Goal: Task Accomplishment & Management: Use online tool/utility

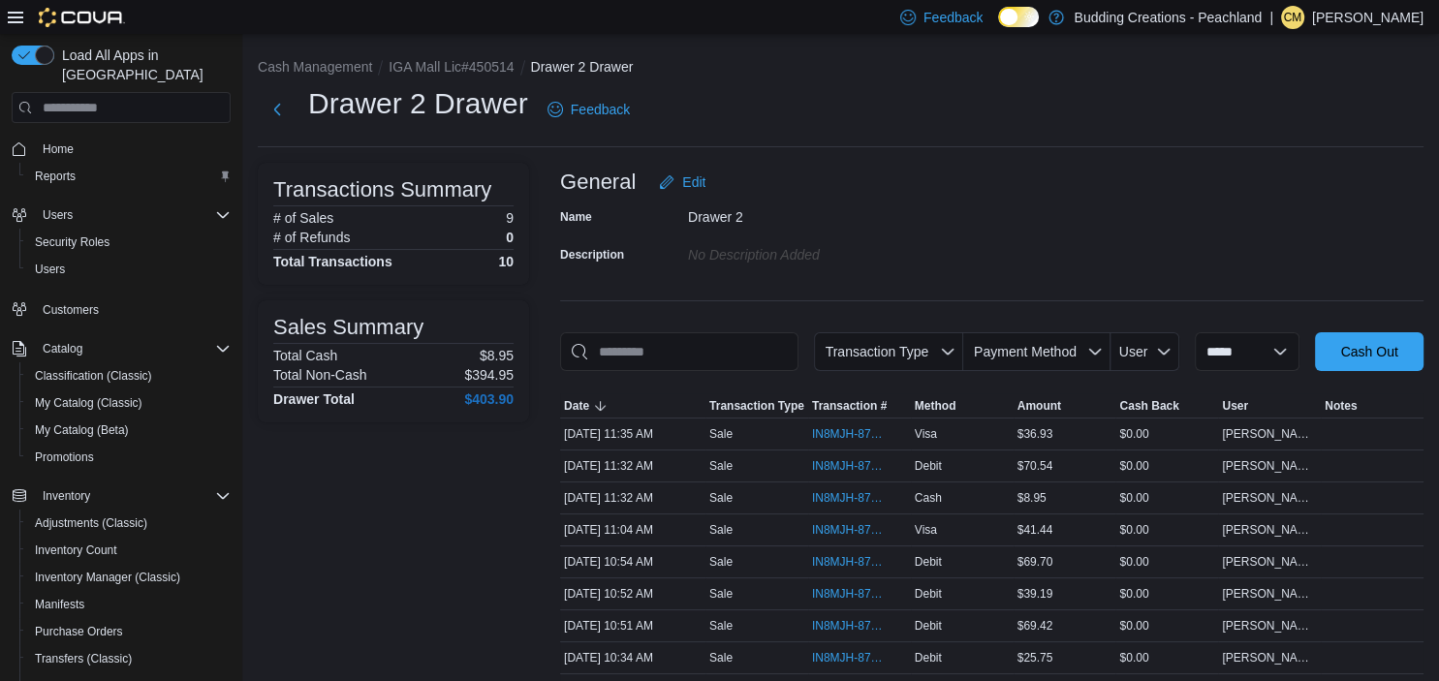
click at [393, 107] on h1 "Drawer 2 Drawer" at bounding box center [418, 103] width 220 height 39
click at [936, 253] on div "No Description added" at bounding box center [818, 250] width 260 height 23
click at [692, 357] on input "This is a search bar. As you type, the results lower in the page will automatic…" at bounding box center [679, 351] width 238 height 39
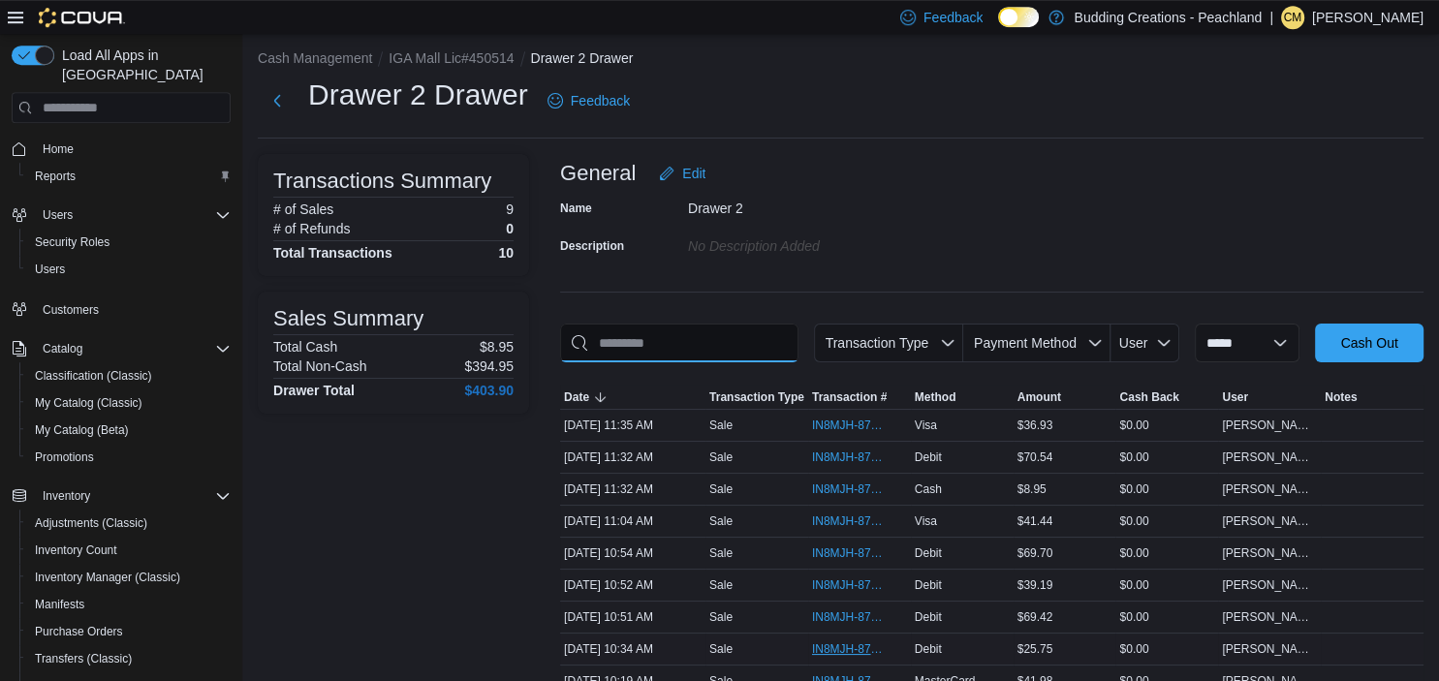
scroll to position [163, 0]
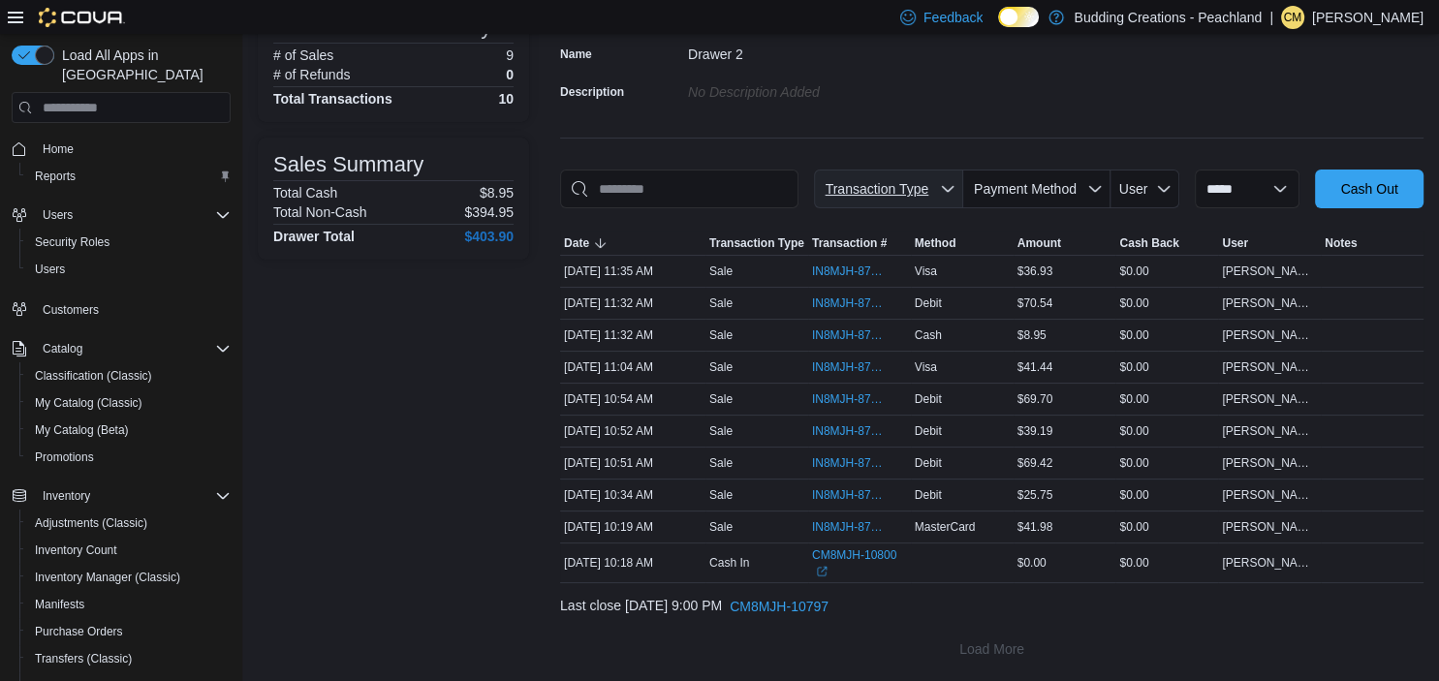
click at [940, 188] on icon "button" at bounding box center [948, 189] width 16 height 16
click at [940, 187] on icon "button" at bounding box center [948, 189] width 16 height 16
click at [1087, 181] on icon "button" at bounding box center [1095, 189] width 16 height 16
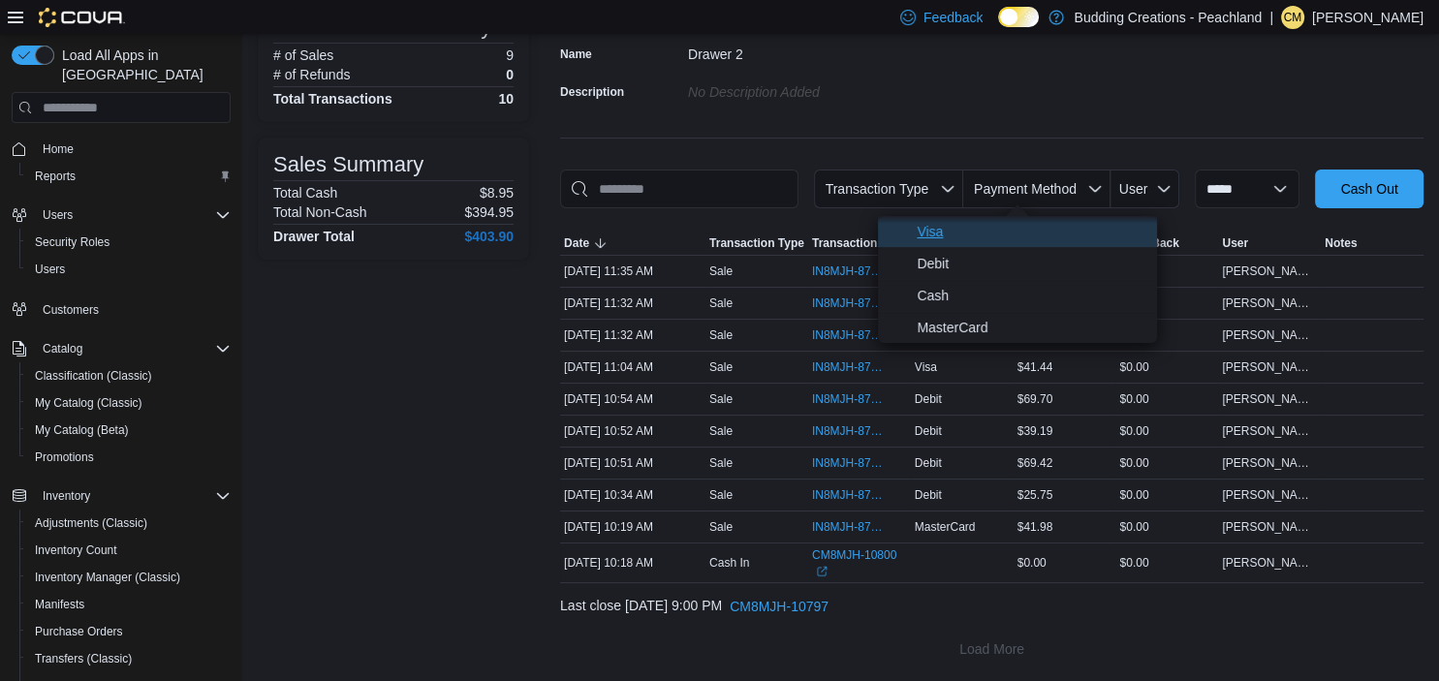
click at [918, 230] on span "Visa" at bounding box center [1031, 231] width 229 height 23
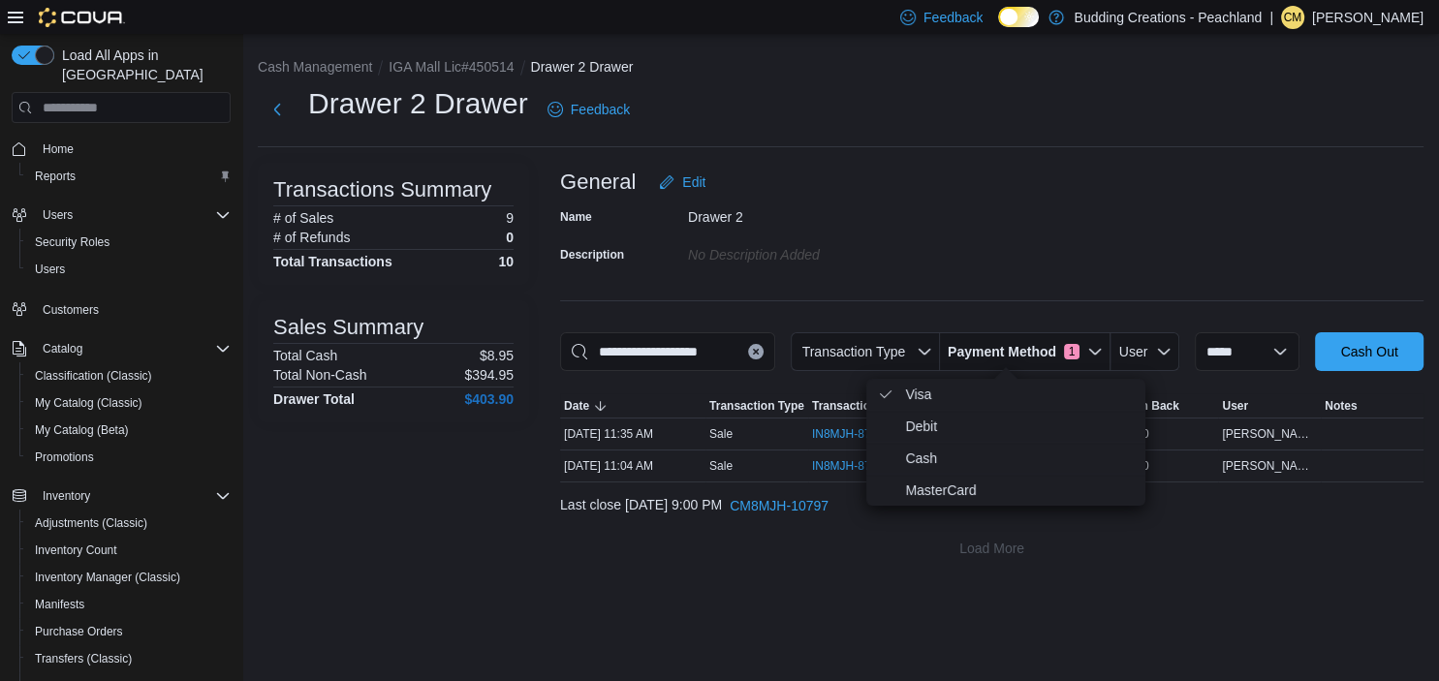
scroll to position [0, 0]
click at [971, 603] on div "**********" at bounding box center [840, 357] width 1197 height 647
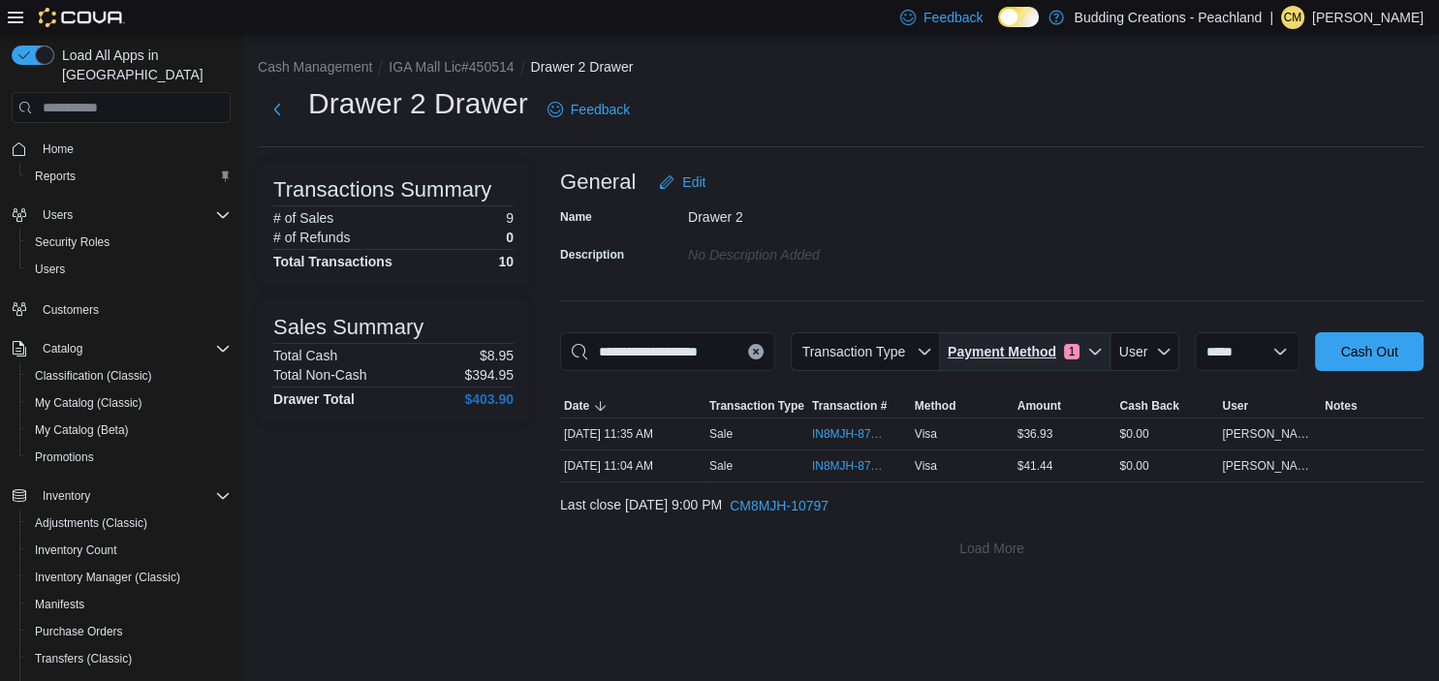
click at [1087, 349] on icon "button" at bounding box center [1095, 352] width 16 height 16
click at [998, 352] on span "Payment Method" at bounding box center [1002, 351] width 109 height 19
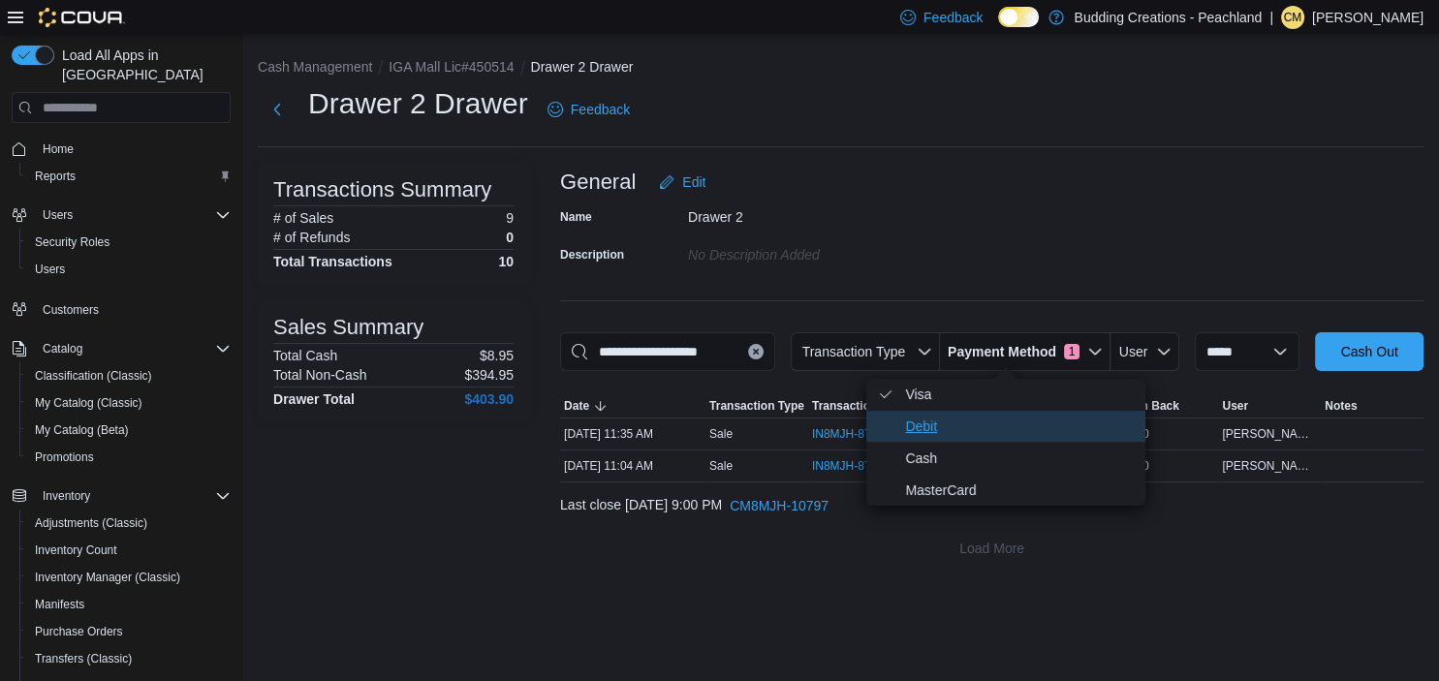
click at [899, 427] on span "Debit" at bounding box center [1005, 426] width 279 height 31
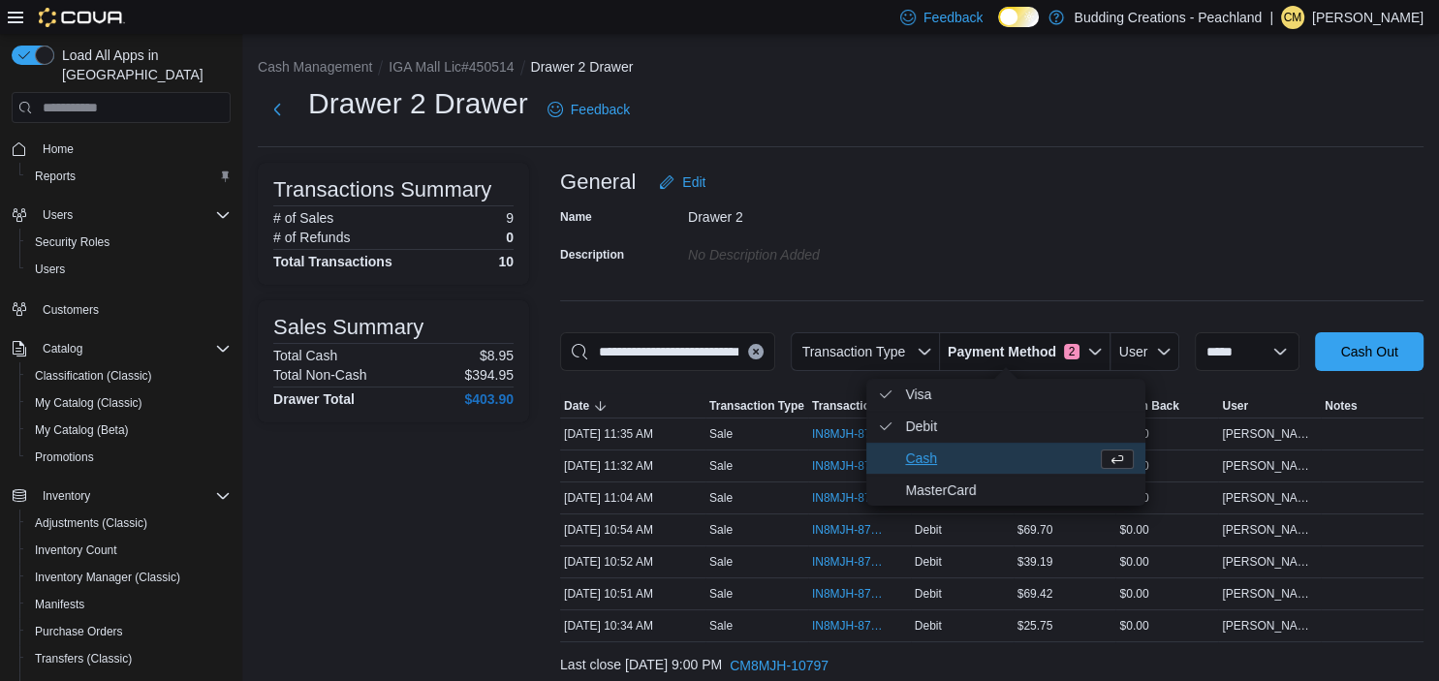
click at [876, 454] on span "Cash" at bounding box center [1005, 458] width 279 height 31
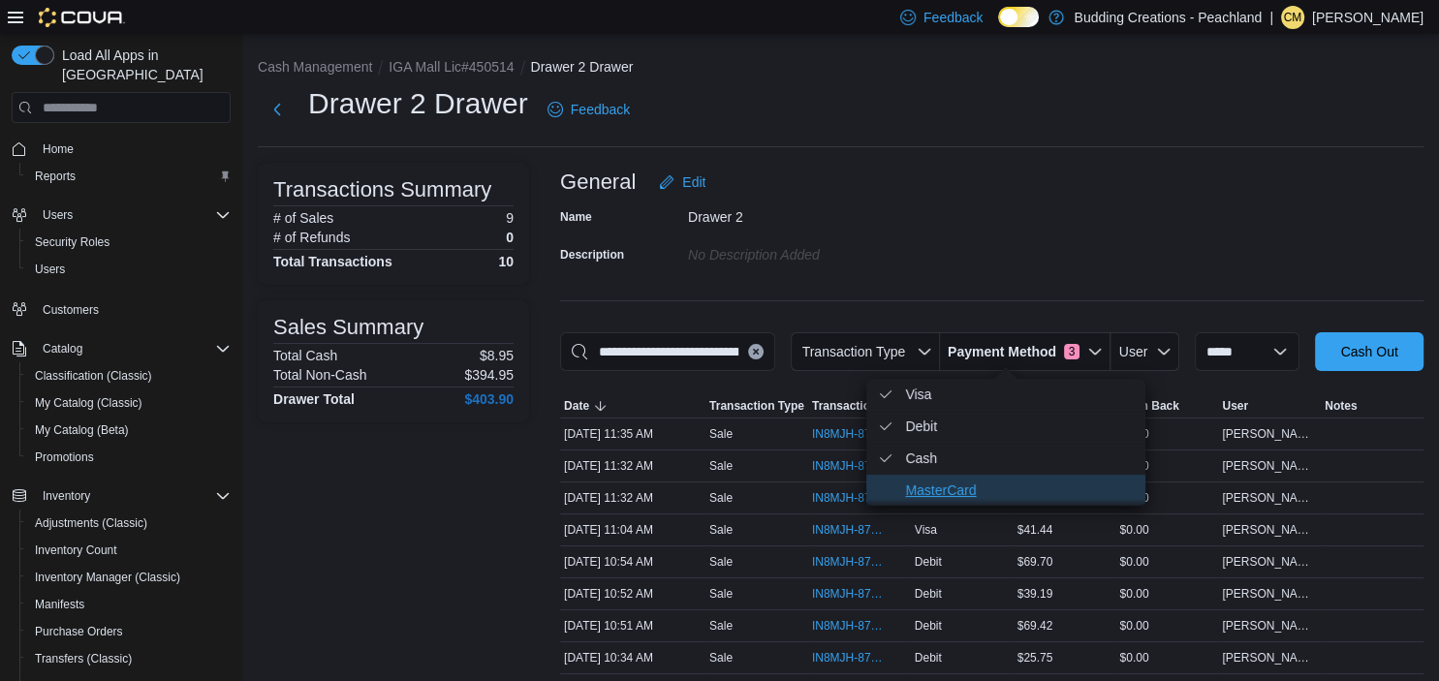
click at [903, 489] on span "MasterCard" at bounding box center [1005, 490] width 279 height 31
type input "**********"
click at [384, 464] on div "Transactions Summary # of Sales 9 # of Refunds 0 Total Transactions 10 Sales Su…" at bounding box center [393, 477] width 271 height 629
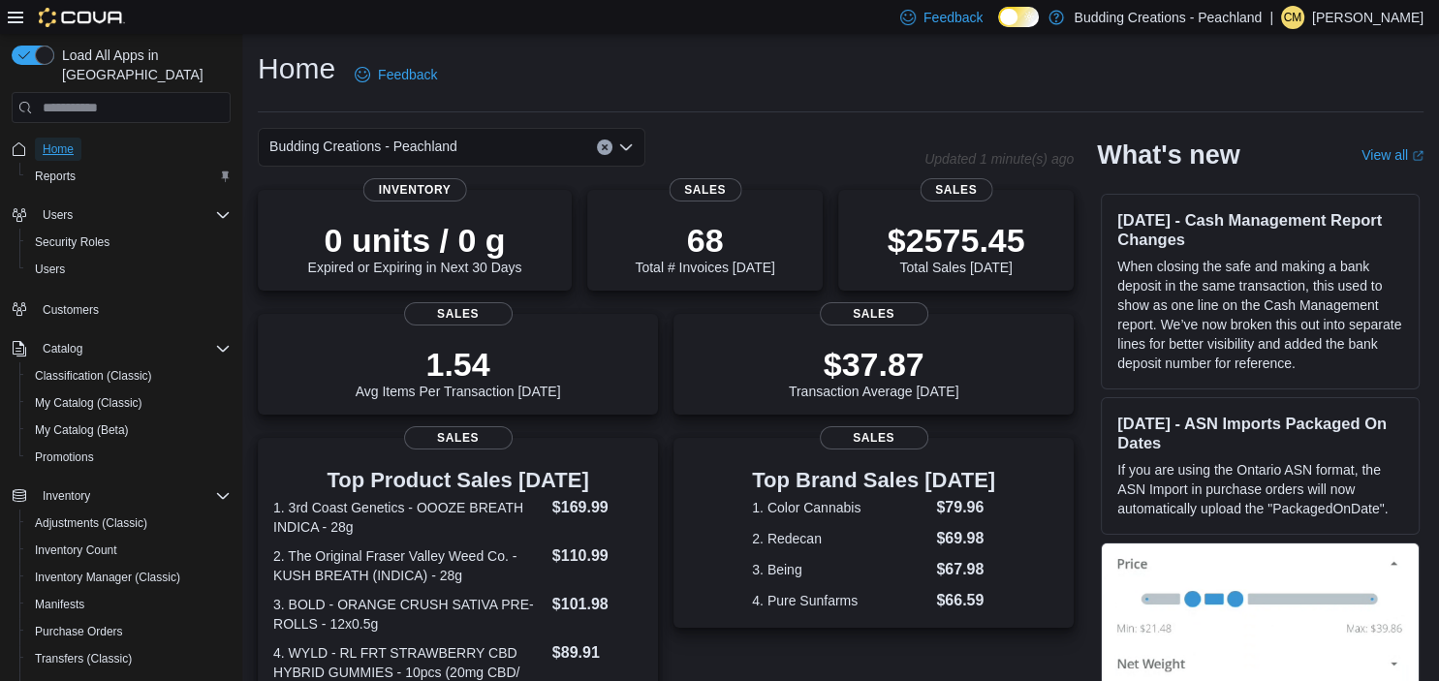
click at [64, 141] on span "Home" at bounding box center [58, 149] width 31 height 16
click at [224, 492] on icon "Complex example" at bounding box center [223, 495] width 12 height 6
click at [107, 554] on span "Cash Management" at bounding box center [84, 562] width 98 height 16
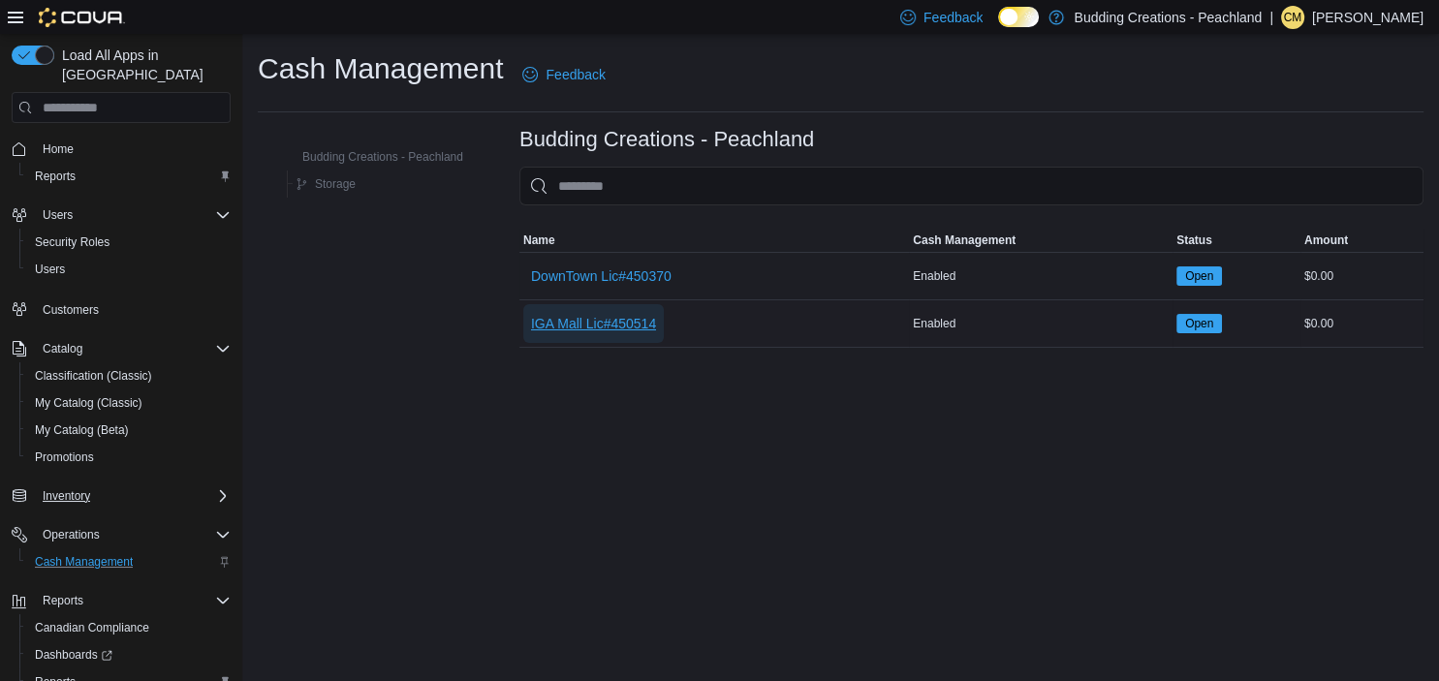
click at [576, 318] on span "IGA Mall Lic#450514" at bounding box center [593, 323] width 125 height 19
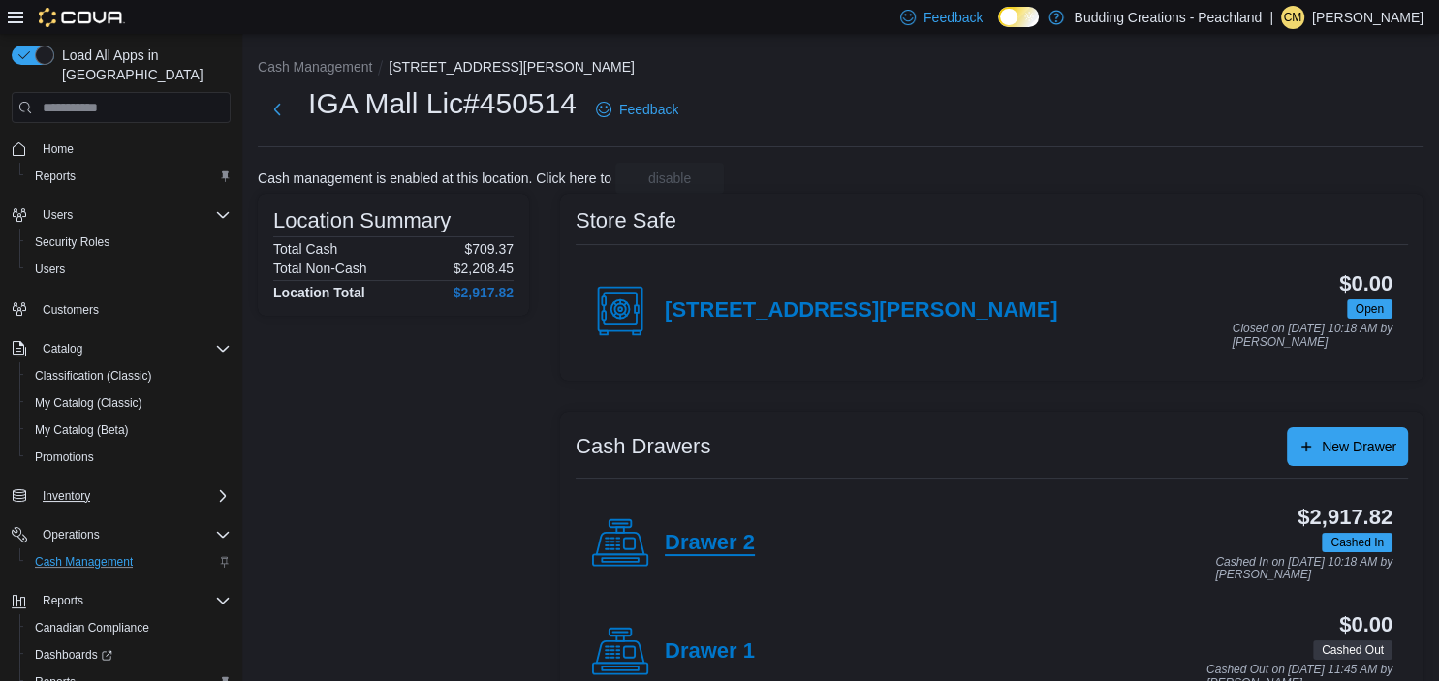
click at [716, 541] on h4 "Drawer 2" at bounding box center [710, 543] width 90 height 25
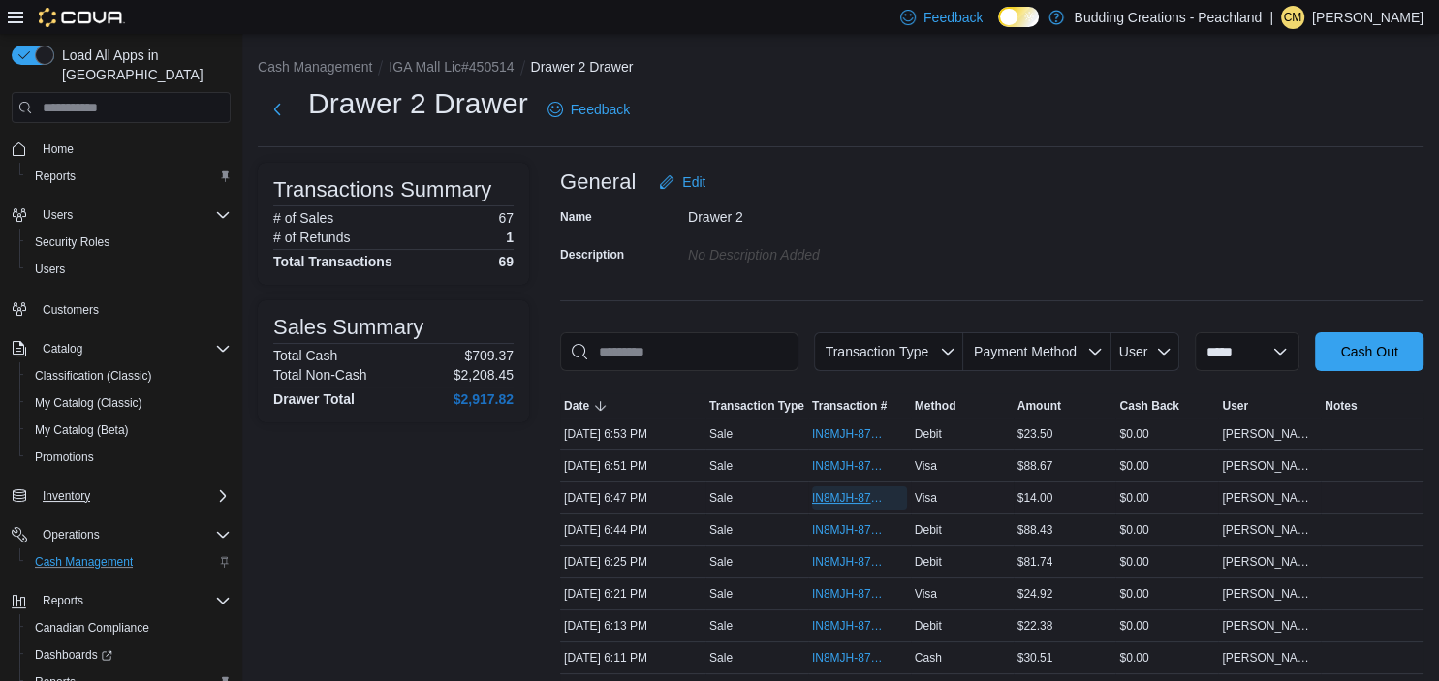
click at [856, 500] on span "IN8MJH-87733" at bounding box center [850, 498] width 76 height 16
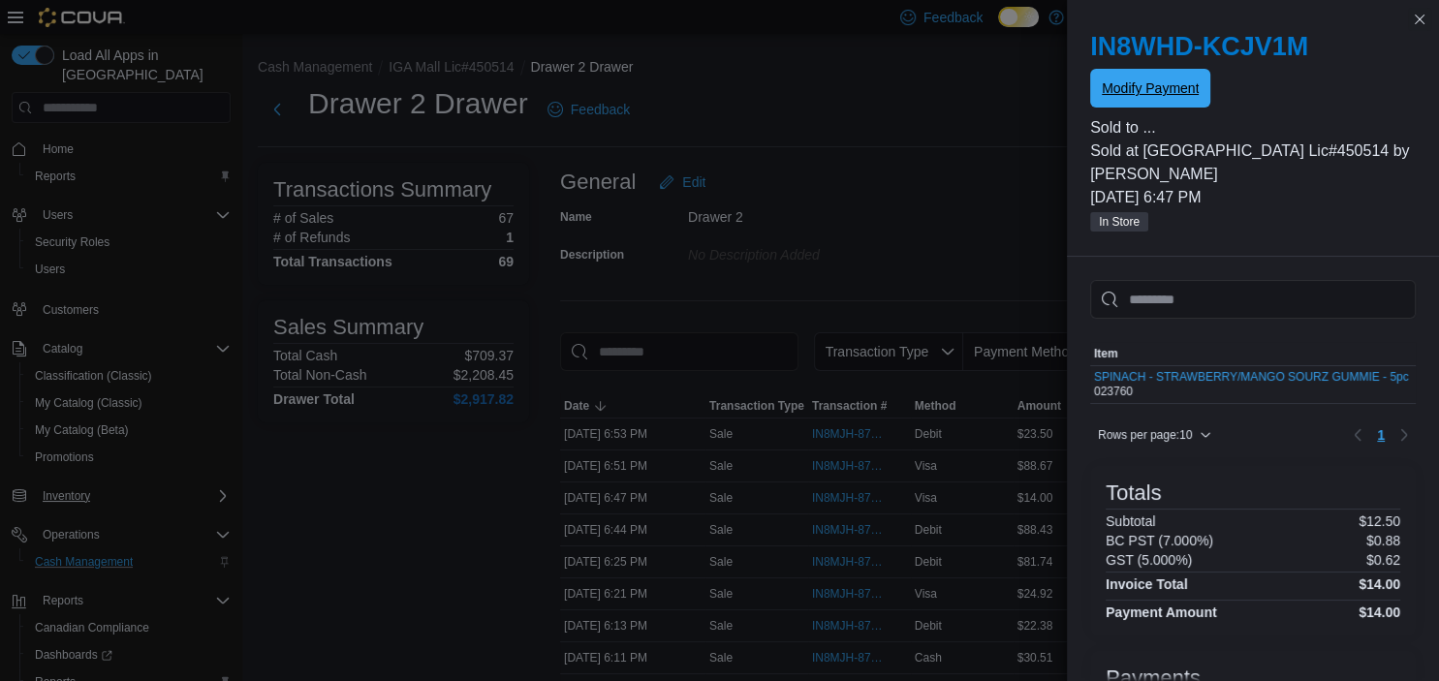
click at [1127, 79] on span "Modify Payment" at bounding box center [1150, 88] width 97 height 39
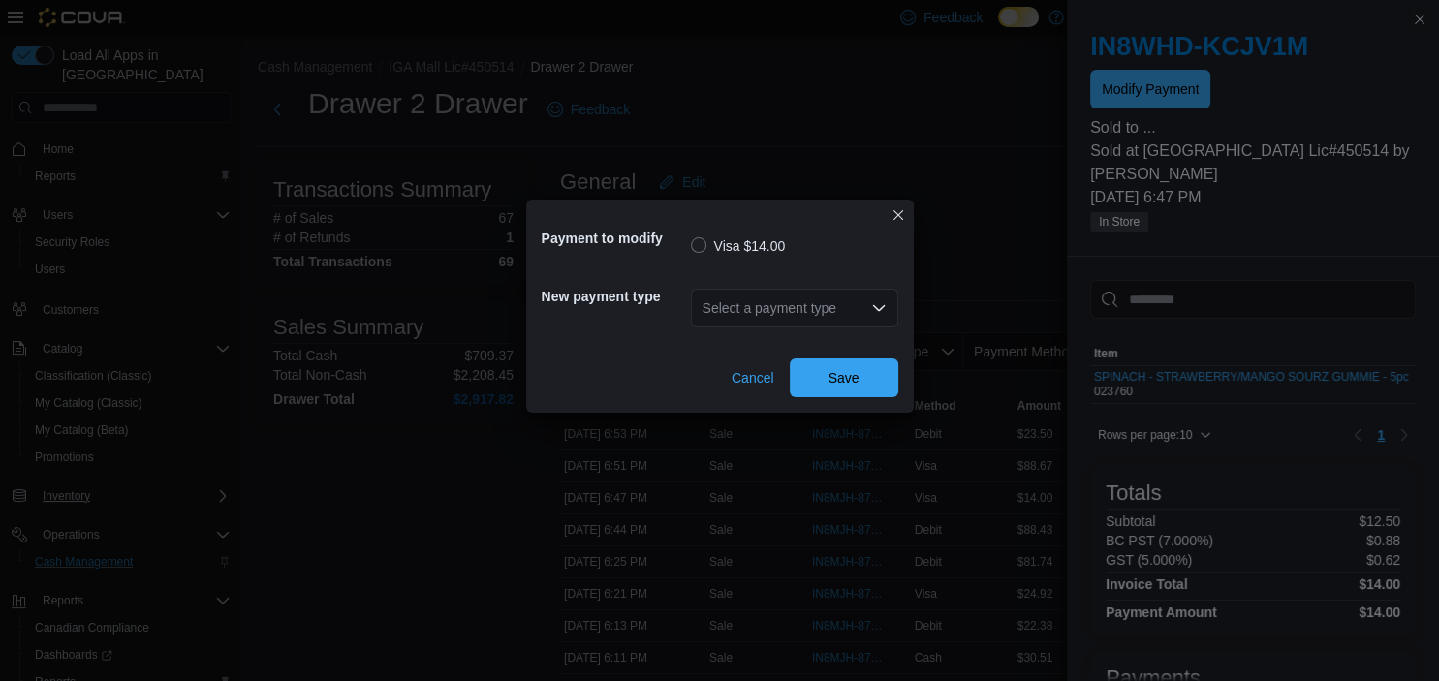
click at [884, 308] on icon "Open list of options" at bounding box center [879, 308] width 16 height 16
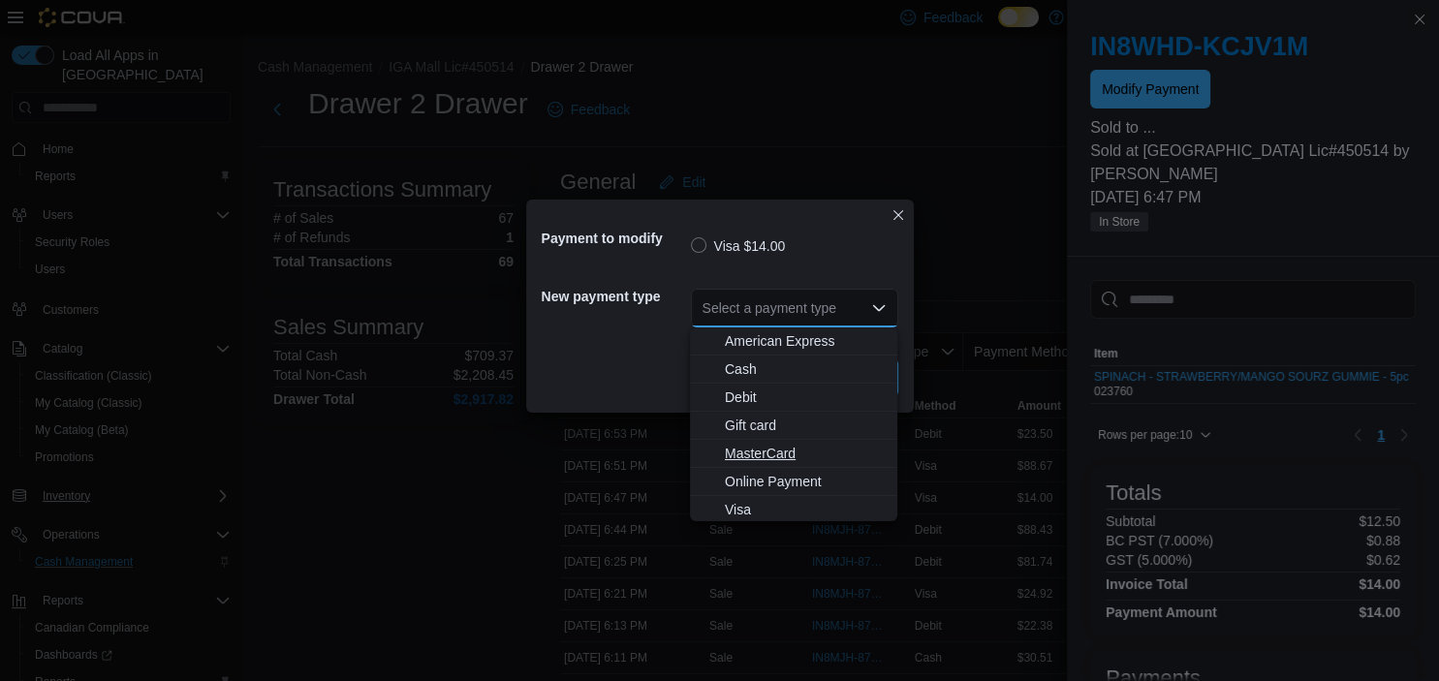
click at [769, 453] on span "MasterCard" at bounding box center [805, 453] width 161 height 19
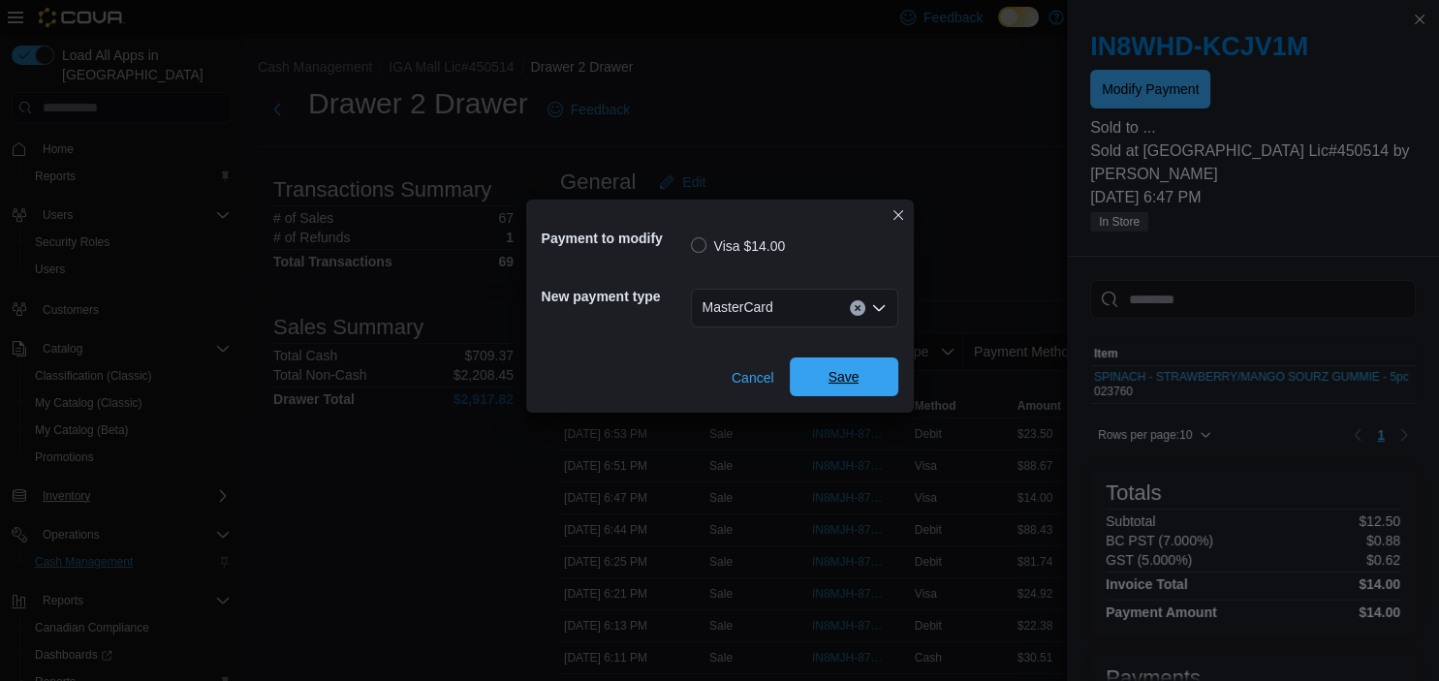
click at [850, 372] on span "Save" at bounding box center [843, 376] width 31 height 19
